Goal: Task Accomplishment & Management: Manage account settings

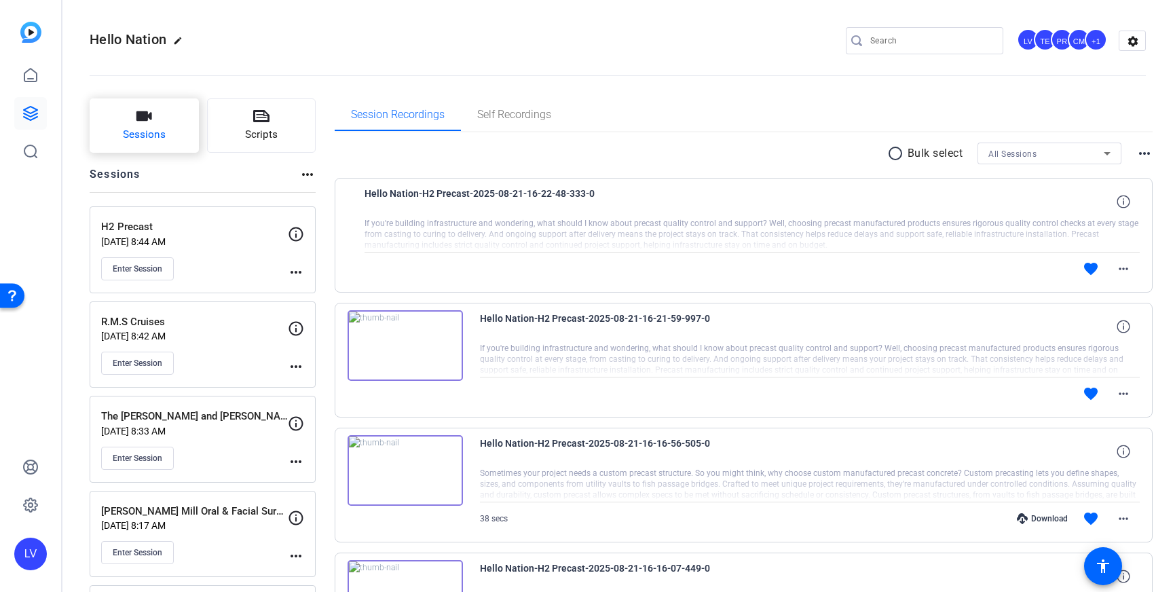
click at [147, 144] on button "Sessions" at bounding box center [144, 125] width 109 height 54
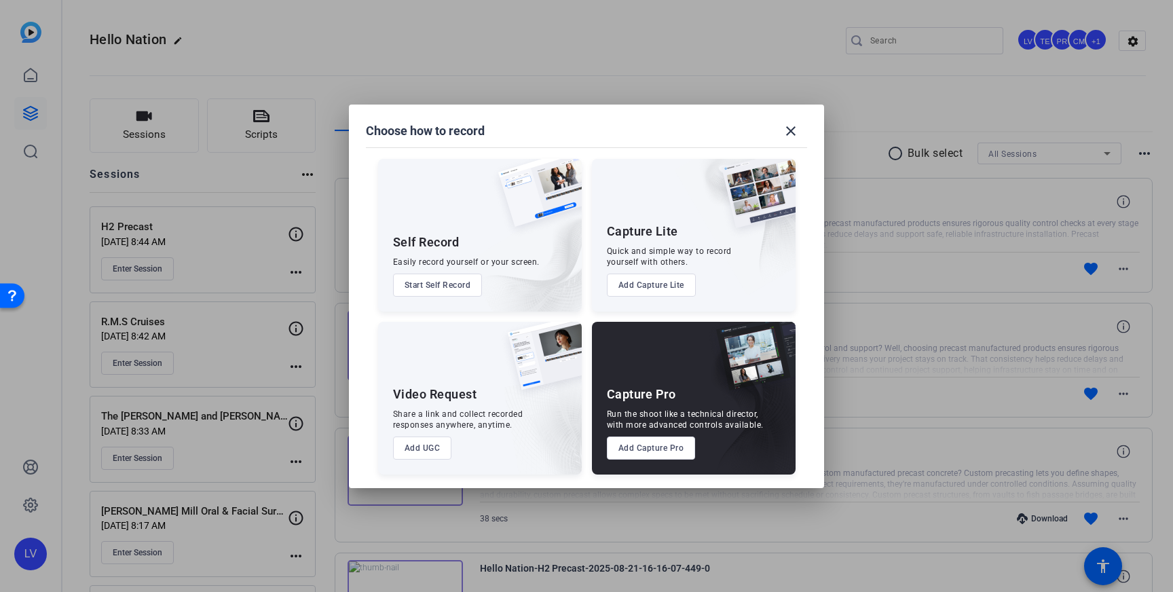
click at [646, 449] on button "Add Capture Pro" at bounding box center [651, 448] width 89 height 23
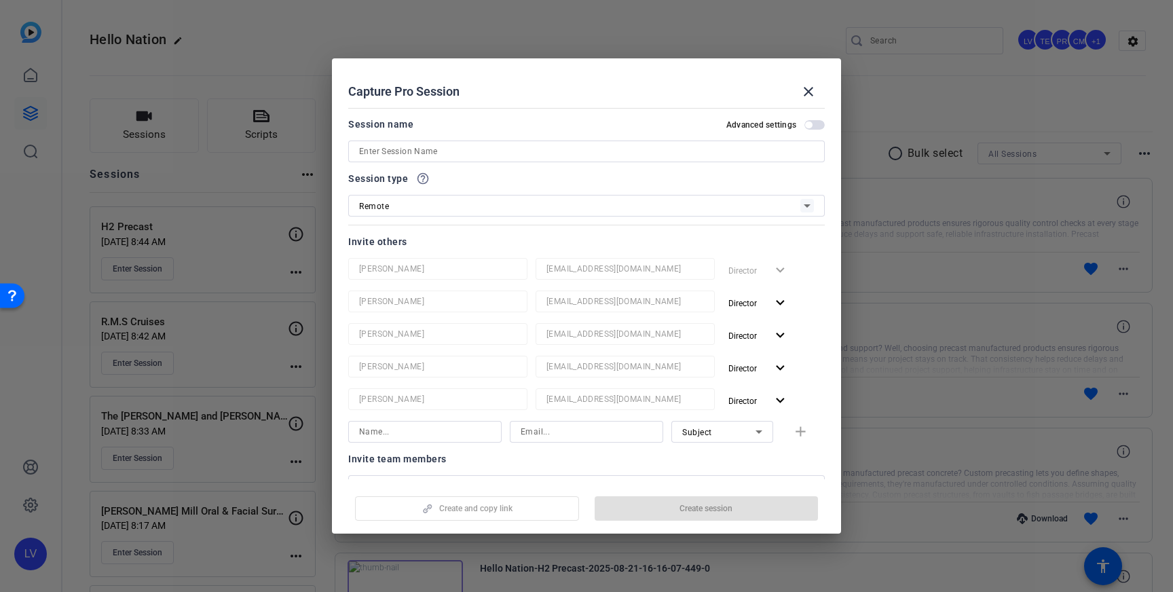
click at [487, 156] on input at bounding box center [586, 151] width 455 height 16
paste input "Gem Car Sales and Service"
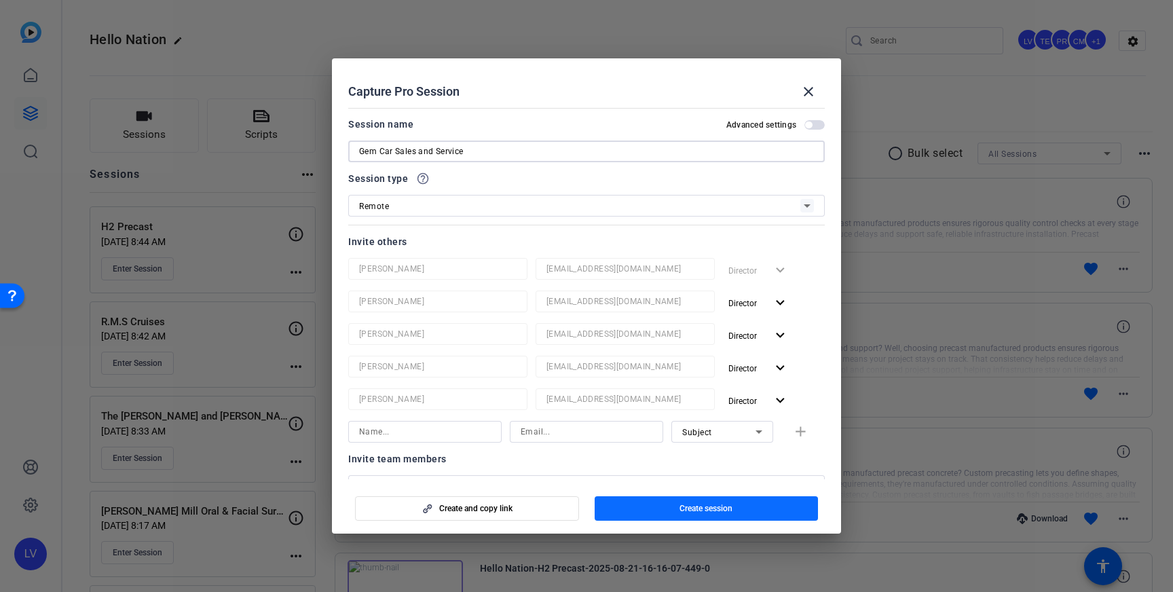
type input "Gem Car Sales and Service"
click at [715, 516] on span "button" at bounding box center [707, 508] width 224 height 33
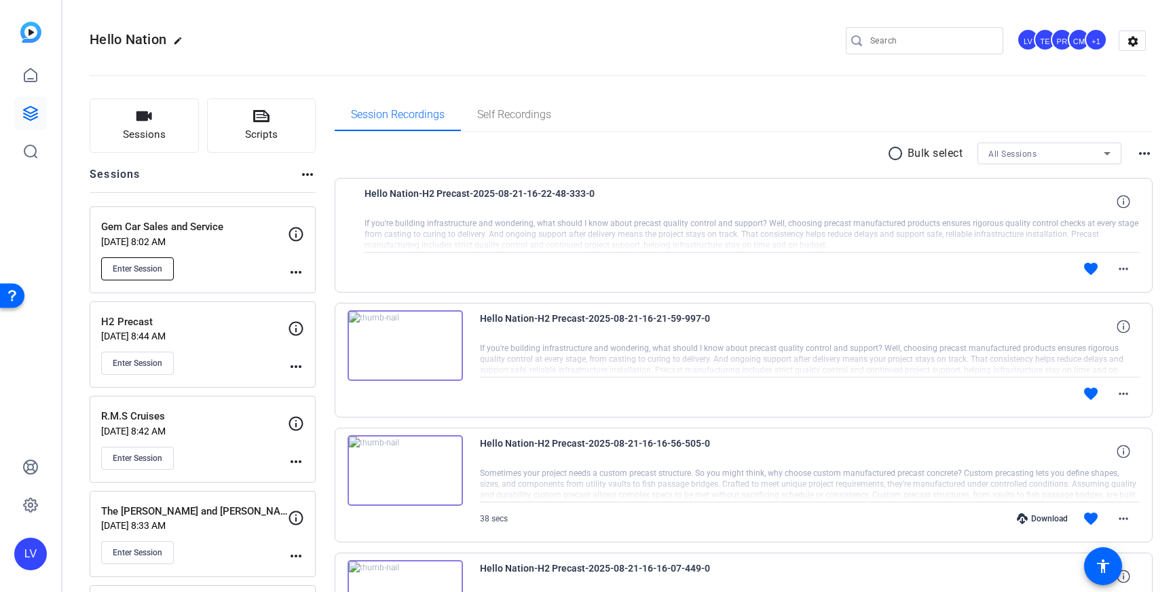
click at [153, 271] on span "Enter Session" at bounding box center [138, 268] width 50 height 11
click at [301, 275] on mat-icon "more_horiz" at bounding box center [296, 272] width 16 height 16
click at [331, 296] on span "Edit Session" at bounding box center [330, 292] width 62 height 16
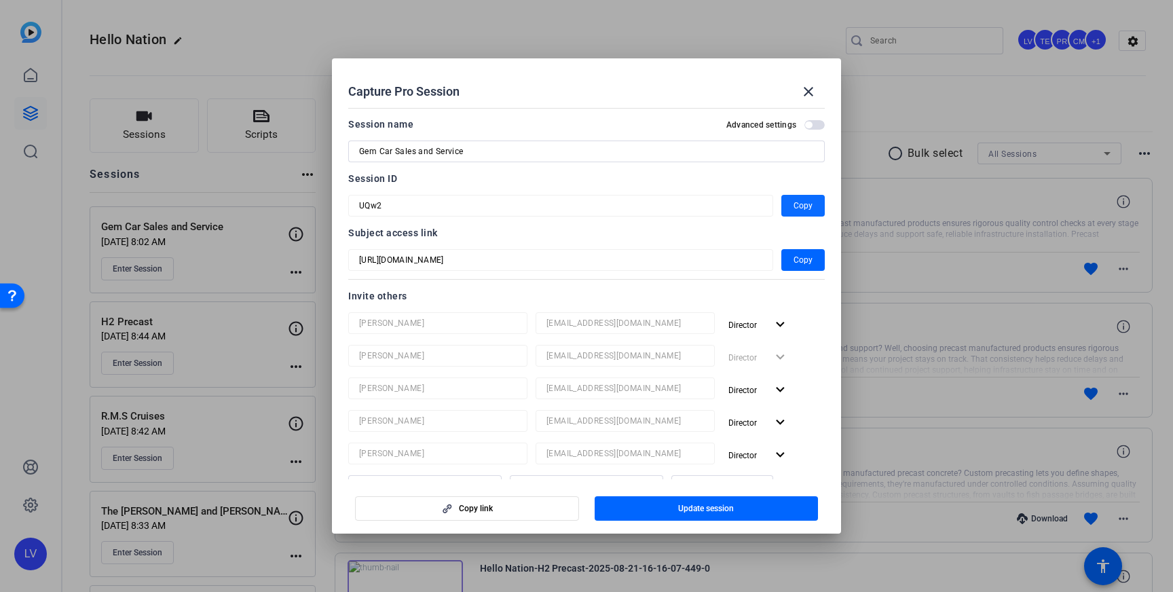
click at [801, 202] on span "Copy" at bounding box center [803, 206] width 19 height 16
